Goal: Task Accomplishment & Management: Use online tool/utility

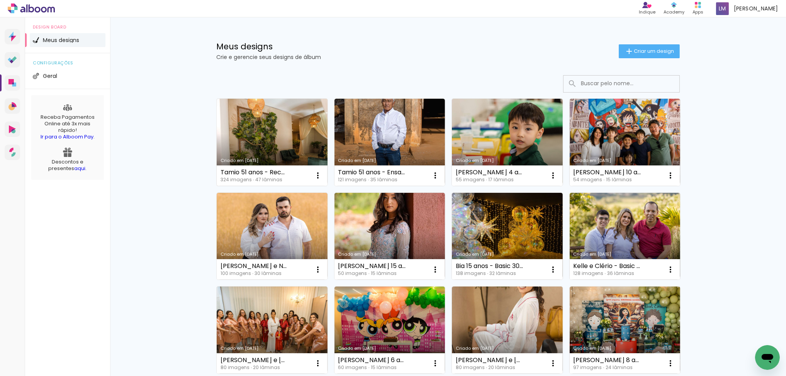
click at [278, 130] on link "Criado em [DATE]" at bounding box center [272, 142] width 111 height 87
